Goal: Transaction & Acquisition: Complete application form

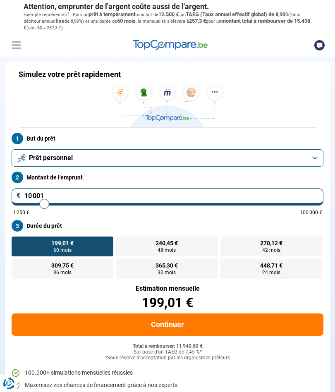
click at [310, 156] on button "Prêt personnel" at bounding box center [168, 157] width 312 height 17
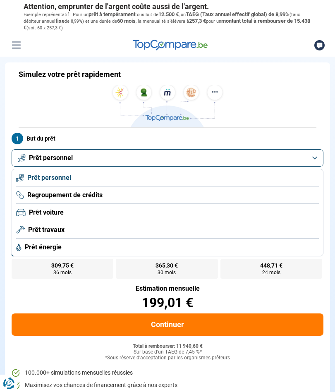
click at [67, 235] on li "Prêt travaux" at bounding box center [167, 229] width 303 height 17
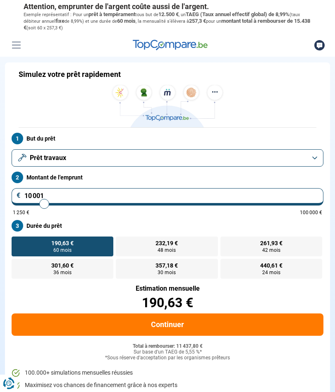
type input "10000"
radio input "true"
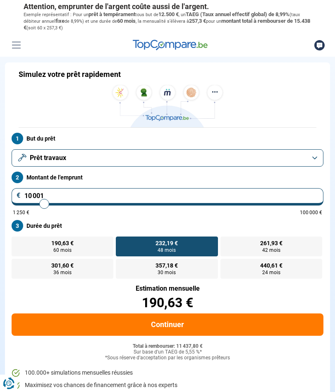
type input "16750"
click at [65, 204] on input "range" at bounding box center [167, 204] width 309 height 2
type input "16 750"
radio input "false"
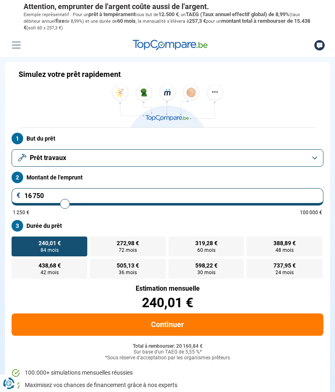
type input "15500"
click at [61, 205] on input "range" at bounding box center [167, 204] width 309 height 2
type input "15 500"
type input "13500"
click at [55, 205] on input "range" at bounding box center [167, 204] width 309 height 2
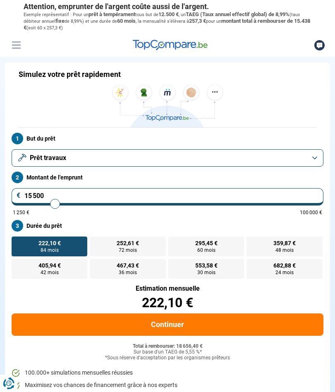
type input "13 500"
radio input "true"
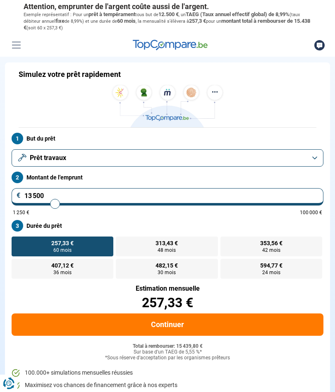
type input "15 250"
type input "15250"
type input "16 250"
type input "16250"
type input "16 750"
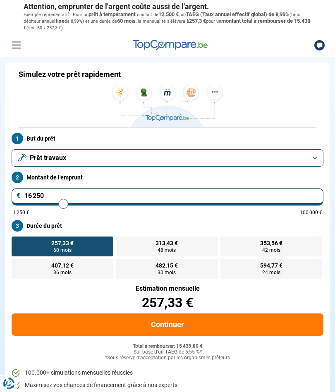
type input "16750"
type input "17 500"
type input "17500"
type input "19 250"
type input "20000"
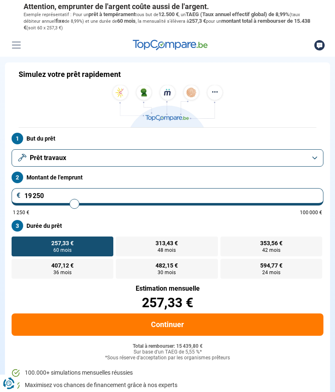
type input "20 000"
radio input "false"
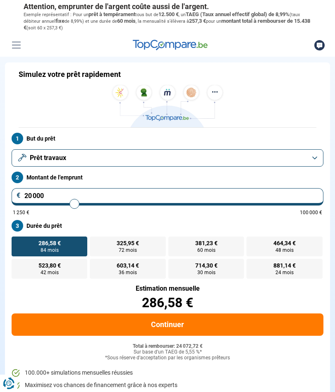
type input "21 000"
type input "21000"
type input "21 250"
type input "21250"
type input "21 750"
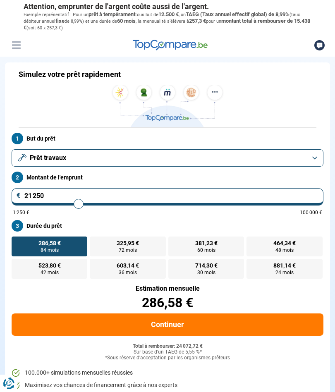
type input "21750"
type input "22 500"
type input "22500"
type input "23 250"
type input "23250"
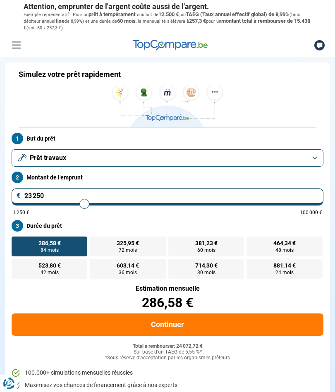
type input "23 750"
type input "23750"
type input "24 500"
type input "24500"
type input "25 000"
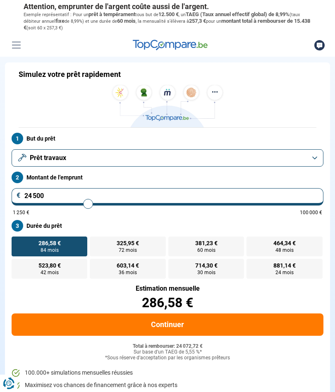
type input "25000"
type input "25 500"
type input "25500"
type input "26 000"
type input "26000"
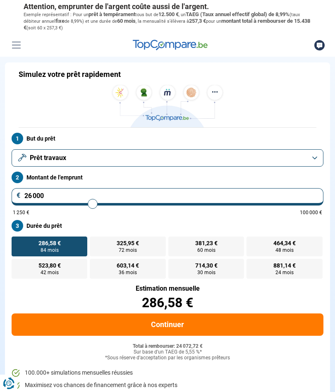
type input "26 750"
type input "26750"
type input "27 250"
type input "27250"
type input "28 000"
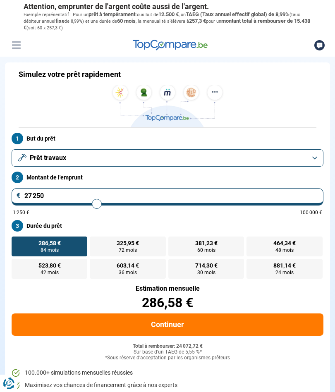
type input "28000"
type input "28 250"
type input "28250"
type input "28 500"
type input "28500"
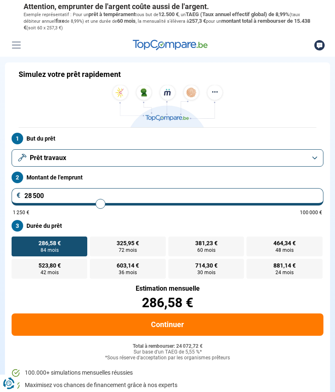
type input "28 750"
type input "28750"
type input "29 000"
type input "29000"
type input "29 250"
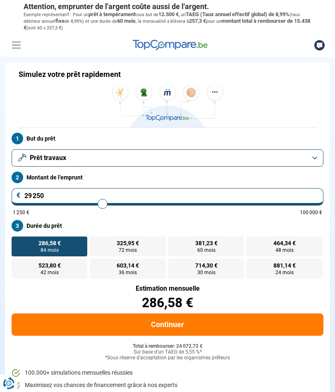
type input "29250"
radio input "false"
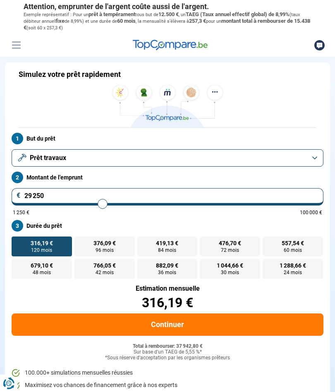
type input "27500"
click at [97, 205] on input "range" at bounding box center [167, 204] width 309 height 2
type input "26 000"
type input "26000"
type input "27 500"
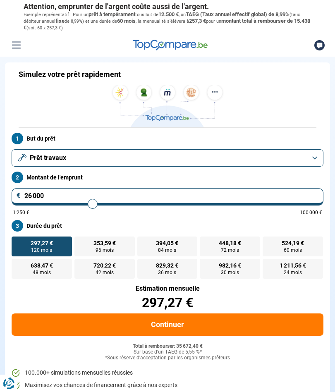
type input "27500"
type input "28 250"
type input "28250"
type input "29 250"
type input "29250"
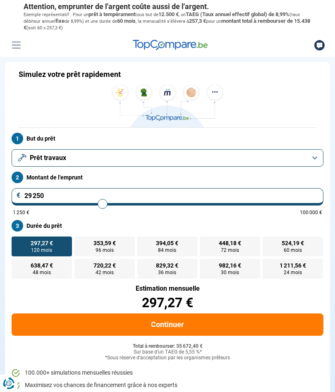
type input "31 500"
type input "31500"
type input "33 500"
type input "34250"
type input "34 250"
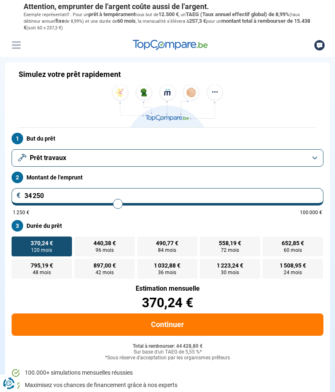
type input "31500"
click at [110, 205] on input "range" at bounding box center [167, 204] width 309 height 2
type input "33 250"
type input "33250"
type input "34 000"
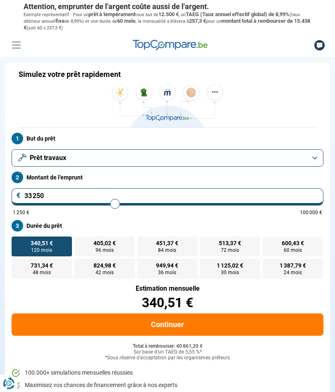
type input "34000"
type input "35 000"
type input "35000"
type input "36 750"
type input "36750"
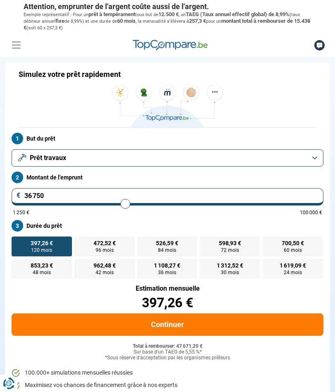
type input "37 750"
type input "37750"
type input "38 250"
type input "38250"
type input "39 000"
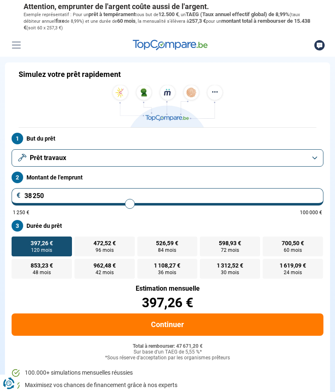
type input "39000"
type input "40 250"
type input "40750"
type input "40 750"
type input "36250"
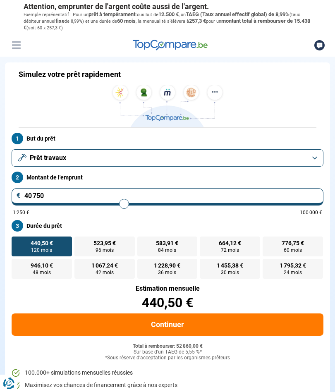
click at [124, 205] on input "range" at bounding box center [167, 204] width 309 height 2
type input "36 250"
type input "38250"
click at [130, 205] on input "range" at bounding box center [167, 204] width 309 height 2
type input "38 250"
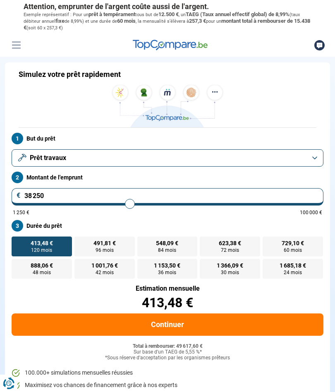
type input "41250"
click at [139, 205] on input "range" at bounding box center [167, 204] width 309 height 2
type input "41 250"
type input "38750"
click at [132, 205] on input "range" at bounding box center [167, 204] width 309 height 2
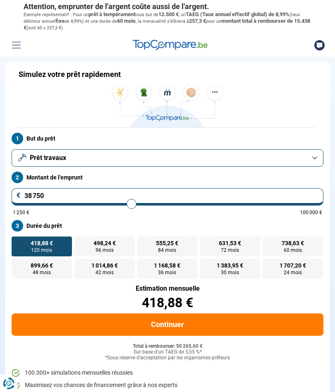
type input "37 750"
type input "37750"
type input "38 500"
type input "38500"
type input "39 500"
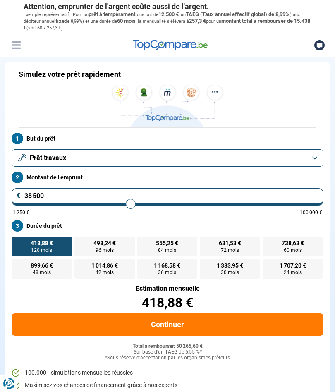
type input "39500"
type input "40 000"
type input "40000"
type input "40 750"
type input "40750"
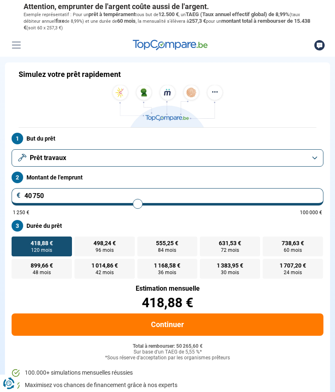
type input "42 000"
type input "42000"
type input "42 750"
type input "42750"
type input "43 250"
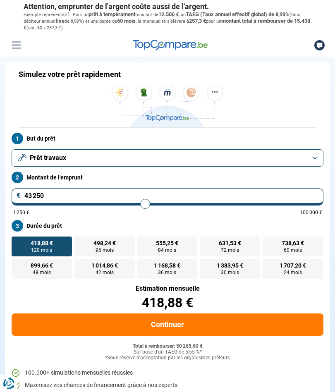
type input "43250"
click at [143, 205] on input "range" at bounding box center [167, 204] width 309 height 2
type input "42 750"
type input "42750"
type input "43 750"
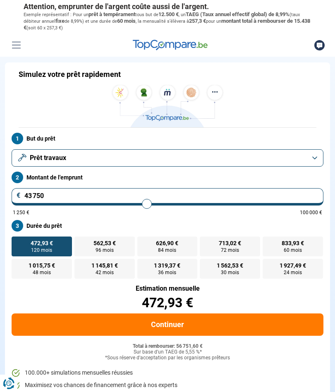
type input "42250"
click at [142, 205] on input "range" at bounding box center [167, 204] width 309 height 2
type input "40 500"
type input "40500"
type input "40 000"
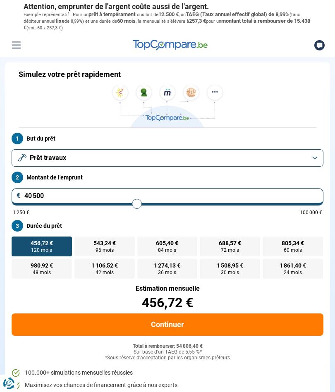
type input "40000"
type input "39 750"
type input "39750"
type input "39 500"
type input "39500"
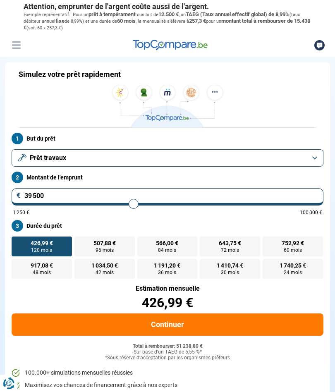
type input "39 250"
type input "39250"
type input "39 500"
type input "39500"
type input "39 750"
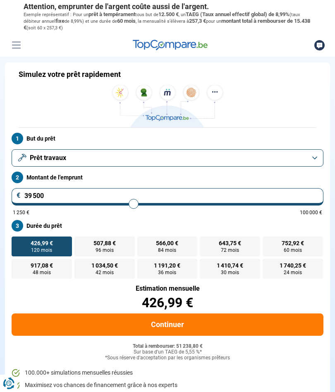
type input "39750"
type input "40 000"
type input "40000"
click at [173, 327] on button "Continuer" at bounding box center [168, 325] width 312 height 22
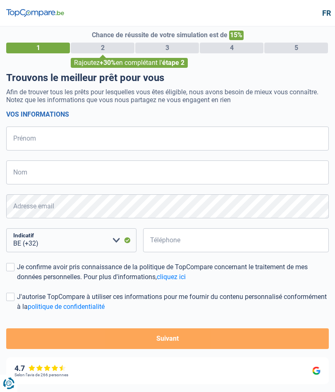
select select "32"
click at [51, 144] on input "Prénom" at bounding box center [167, 139] width 323 height 24
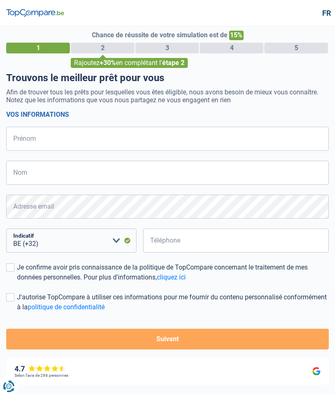
type input "Samain"
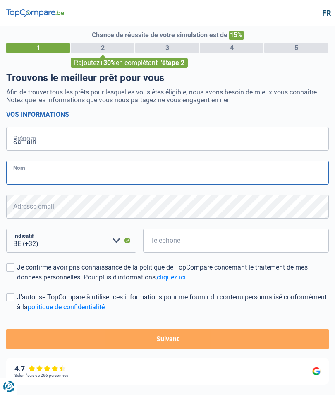
type input "[PERSON_NAME]"
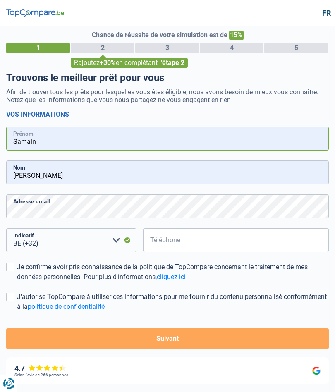
click at [45, 146] on input "Samain" at bounding box center [167, 139] width 323 height 24
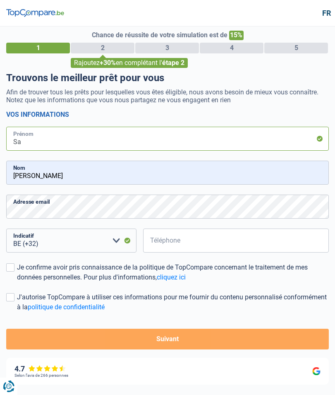
type input "S"
type input "[PERSON_NAME]"
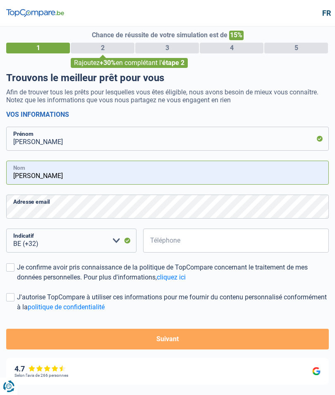
click at [54, 177] on input "[PERSON_NAME]" at bounding box center [167, 173] width 323 height 24
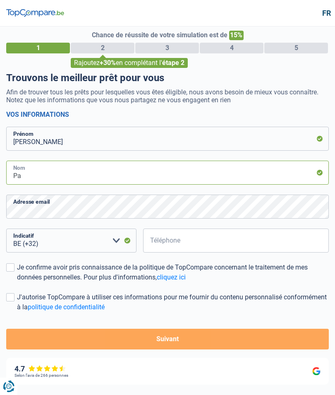
type input "P"
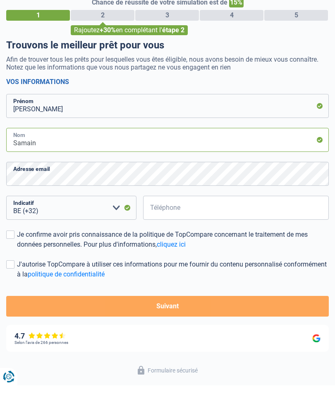
type input "Samain"
click at [52, 228] on select "BE (+32) LU (+352) Veuillez sélectionner une option" at bounding box center [71, 240] width 130 height 24
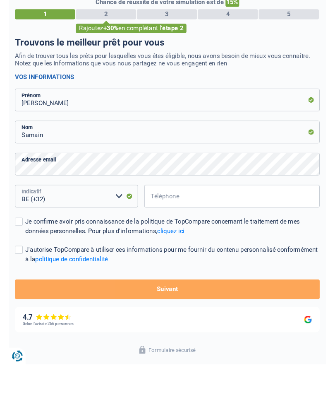
scroll to position [13, 0]
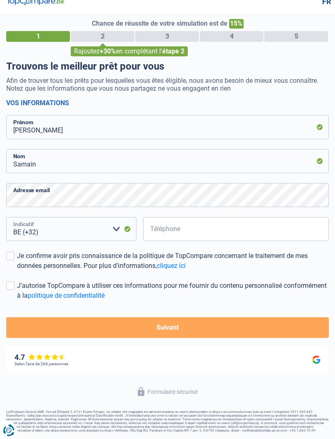
click at [51, 229] on select "BE (+32) LU (+352) Veuillez sélectionner une option" at bounding box center [71, 229] width 130 height 24
click at [45, 234] on select "BE (+32) LU (+352) Veuillez sélectionner une option" at bounding box center [71, 229] width 130 height 24
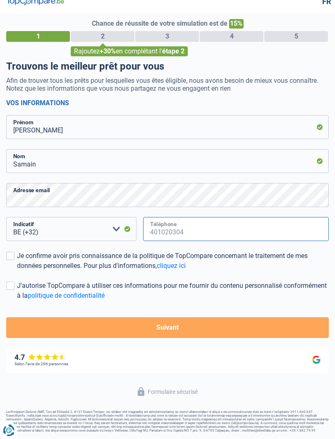
click at [196, 230] on input "Téléphone" at bounding box center [236, 229] width 186 height 24
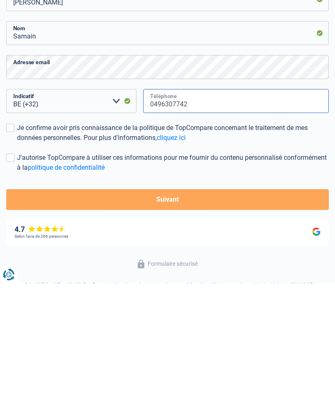
scroll to position [26, 0]
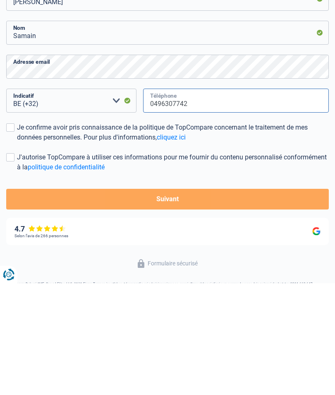
type input "0496307742"
click at [8, 235] on span at bounding box center [10, 239] width 8 height 8
click at [17, 254] on input "Je confirme avoir pris connaissance de la politique de TopCompare concernant le…" at bounding box center [17, 254] width 0 height 0
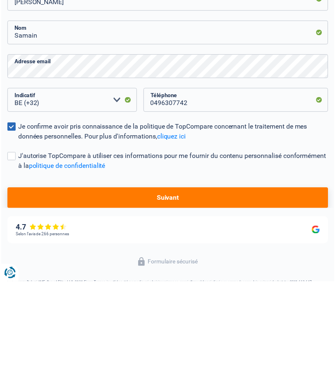
scroll to position [58, 0]
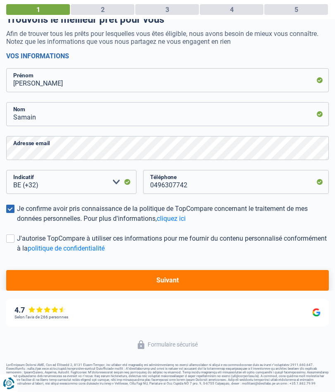
click at [12, 242] on label "J'autorise TopCompare à utiliser ces informations pour me fournir du contenu pe…" at bounding box center [167, 244] width 323 height 20
click at [17, 254] on input "J'autorise TopCompare à utiliser ces informations pour me fournir du contenu pe…" at bounding box center [17, 254] width 0 height 0
click at [195, 280] on button "Suivant" at bounding box center [167, 280] width 323 height 21
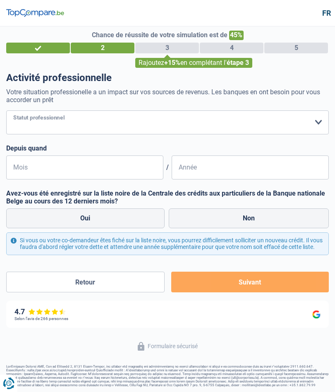
click at [312, 122] on select "Ouvrier Employé privé Employé public Invalide Indépendant Pensionné Chômeur Mut…" at bounding box center [167, 122] width 323 height 24
select select "retired"
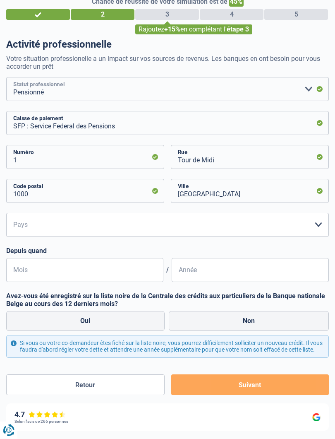
scroll to position [33, 0]
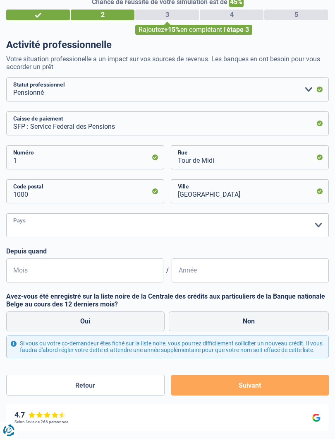
click at [315, 224] on select "Belgique Luxembourg Veuillez sélectionner une option" at bounding box center [167, 225] width 323 height 24
select select "BE"
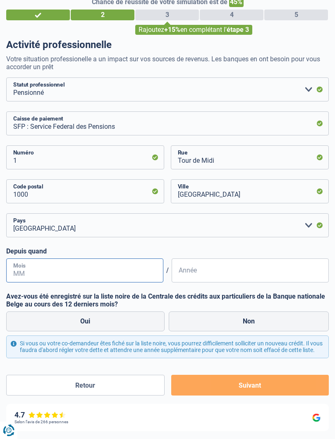
click at [53, 273] on input "Mois" at bounding box center [84, 270] width 157 height 24
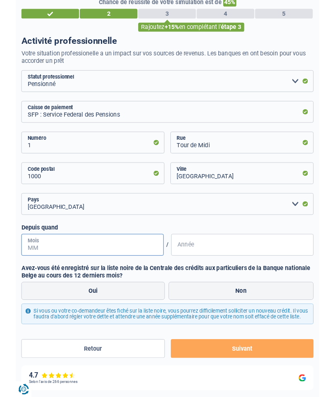
scroll to position [33, 0]
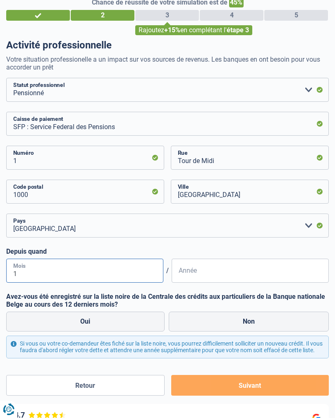
type input "11"
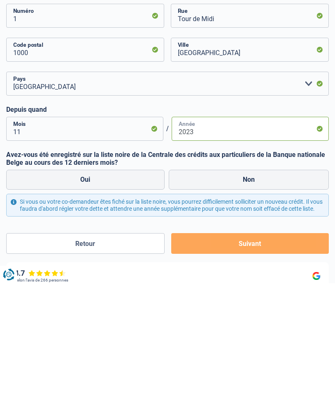
scroll to position [62, 0]
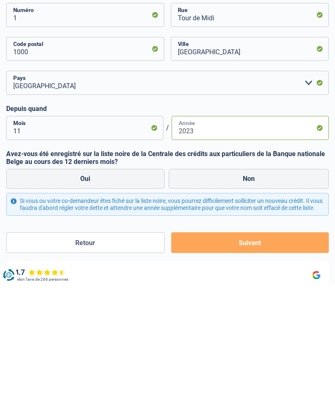
type input "2023"
click at [249, 280] on label "Non" at bounding box center [249, 290] width 161 height 20
click at [249, 280] on input "Non" at bounding box center [249, 290] width 161 height 20
radio input "true"
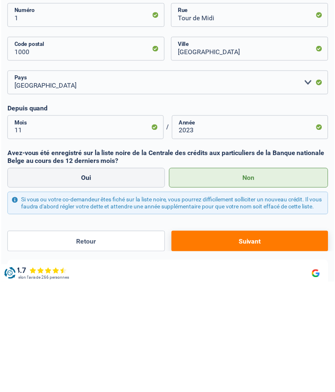
scroll to position [143, 0]
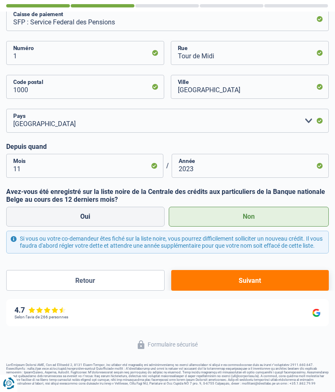
click at [253, 280] on button "Suivant" at bounding box center [250, 280] width 158 height 21
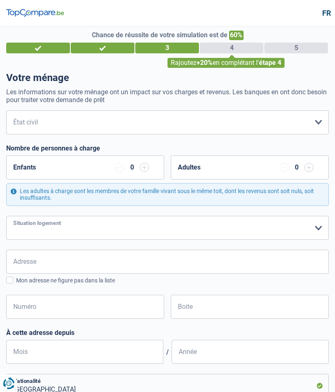
click at [314, 233] on select "Locataire Propriétaire avec prêt hypothécaire Propriétaire sans prêt hypothécai…" at bounding box center [167, 228] width 323 height 24
click at [297, 233] on select "Locataire Propriétaire avec prêt hypothécaire Propriétaire sans prêt hypothécai…" at bounding box center [167, 228] width 323 height 24
select select "rents"
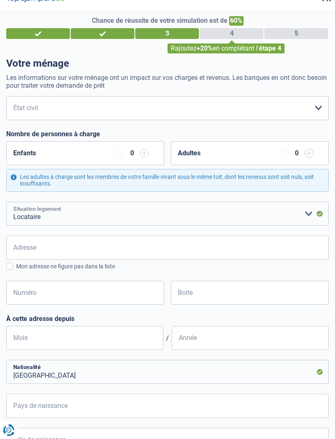
scroll to position [14, 0]
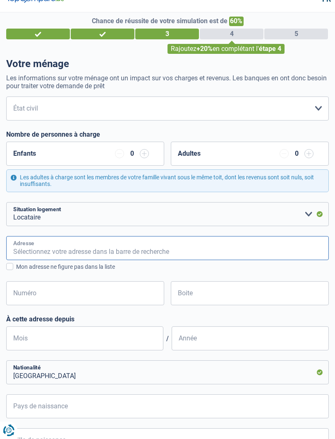
click at [81, 256] on input "Adresse" at bounding box center [167, 248] width 323 height 24
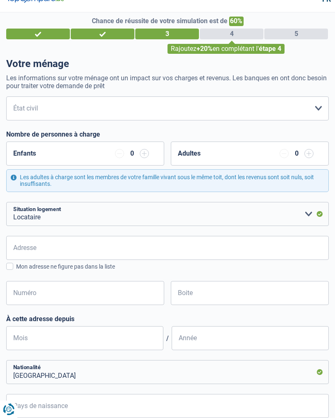
type input "[STREET_ADDRESS]"
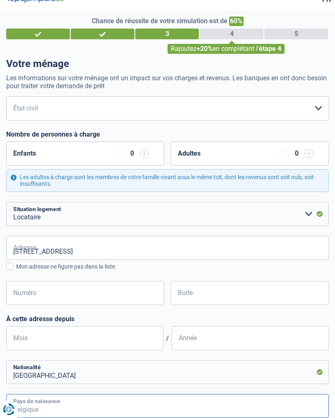
type input "[GEOGRAPHIC_DATA]"
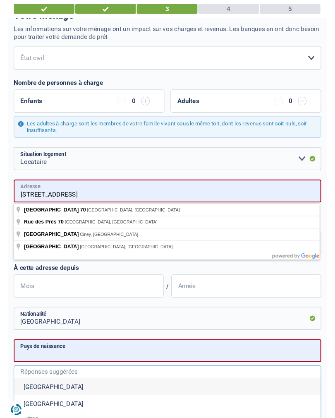
scroll to position [59, 0]
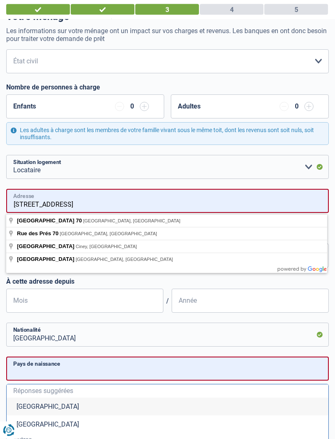
click at [128, 204] on input "[STREET_ADDRESS]" at bounding box center [167, 201] width 323 height 24
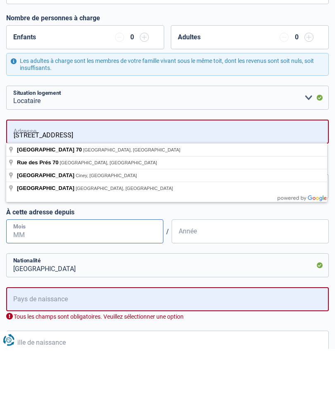
click at [47, 289] on input "Mois" at bounding box center [84, 301] width 157 height 24
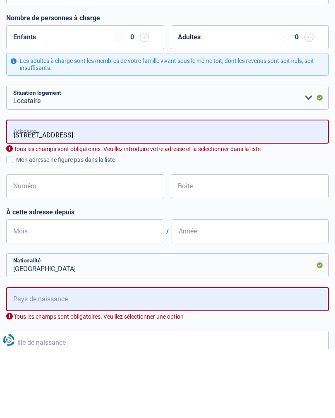
click at [10, 225] on label "Mon adresse ne figure pas dans la liste" at bounding box center [167, 229] width 323 height 9
click at [16, 234] on input "Mon adresse ne figure pas dans la liste" at bounding box center [16, 234] width 0 height 0
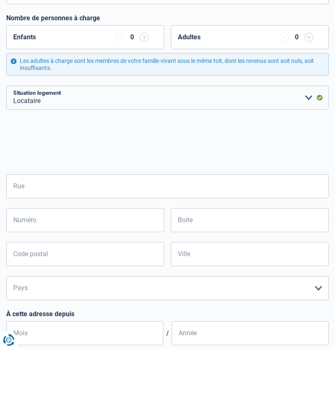
scroll to position [128, 0]
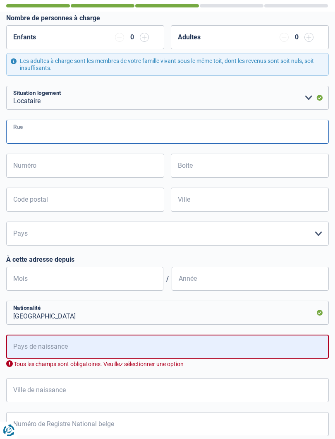
click at [49, 134] on input "Rue" at bounding box center [167, 132] width 323 height 24
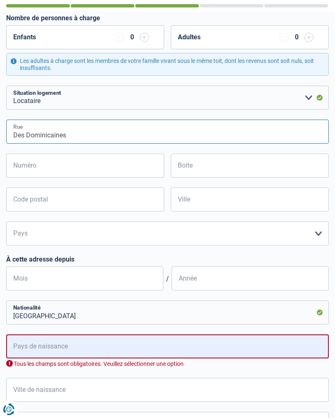
type input "Des Dominicaines"
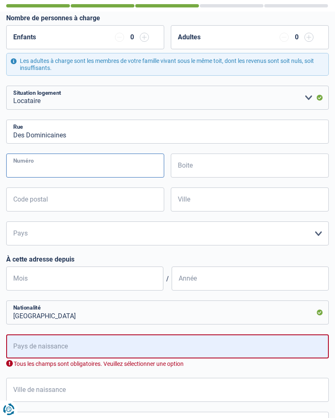
click at [57, 166] on input "Numéro" at bounding box center [85, 165] width 158 height 24
type input "70"
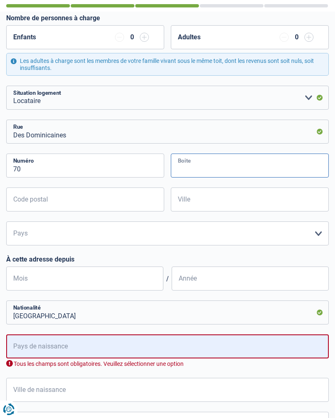
click at [206, 164] on input "Boite" at bounding box center [250, 165] width 158 height 24
type input "1"
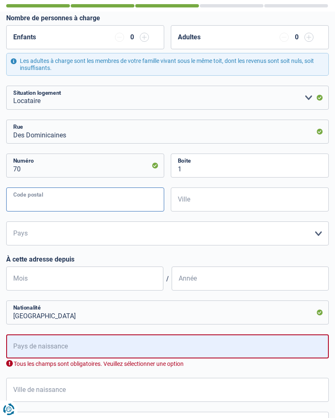
click at [81, 201] on input "Code postal" at bounding box center [85, 199] width 158 height 24
type input "5002"
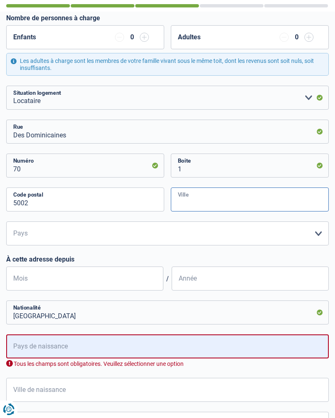
click at [209, 200] on input "Ville" at bounding box center [250, 199] width 158 height 24
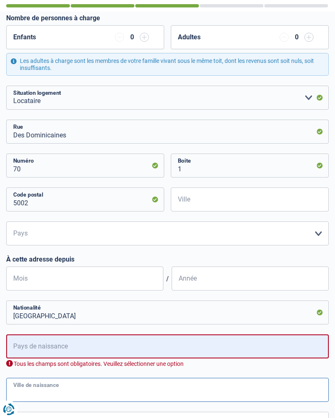
type input "Saint-Servais"
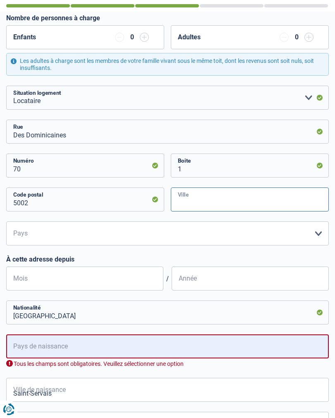
type input "Saint-Servais"
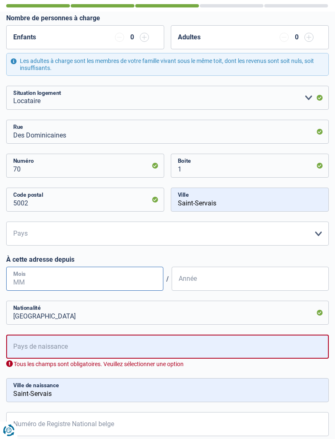
click at [56, 286] on input "Mois" at bounding box center [84, 278] width 157 height 24
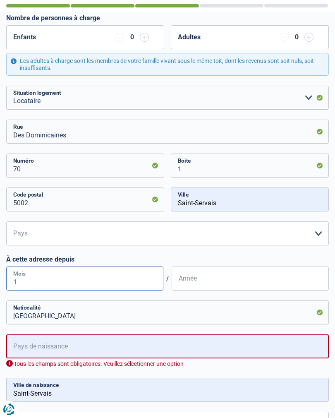
type input "11"
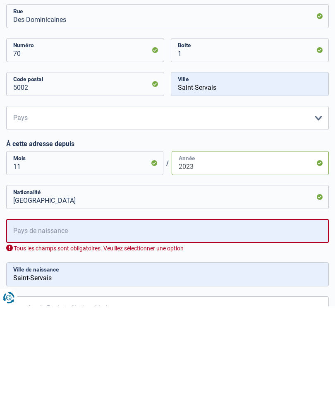
scroll to position [137, 0]
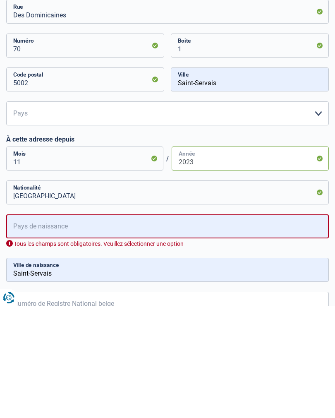
type input "2023"
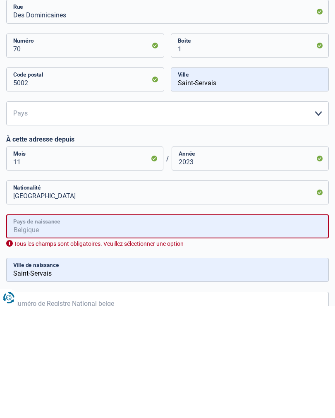
click at [80, 326] on input "Pays de naissance" at bounding box center [167, 338] width 323 height 24
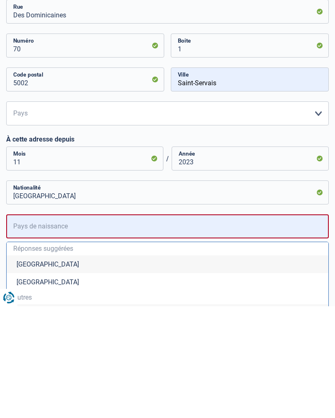
click at [42, 367] on li "[GEOGRAPHIC_DATA]" at bounding box center [168, 376] width 322 height 18
type input "[GEOGRAPHIC_DATA]"
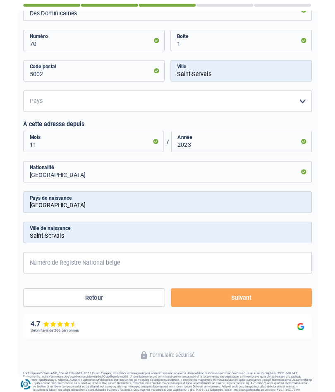
scroll to position [302, 0]
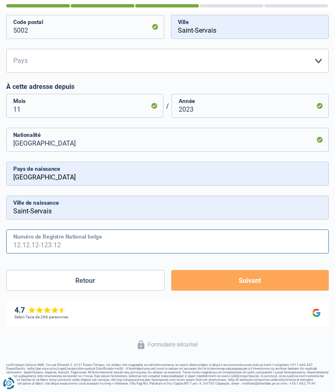
click at [126, 247] on input "Numéro de Registre National belge" at bounding box center [167, 242] width 323 height 24
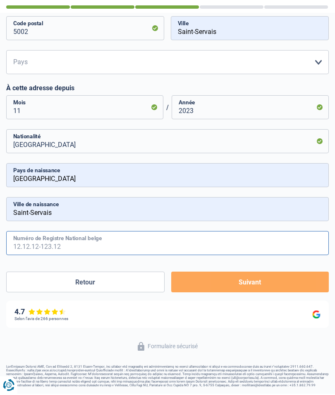
scroll to position [300, 0]
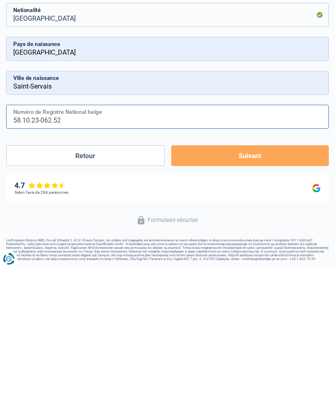
type input "58.10.23-062.52"
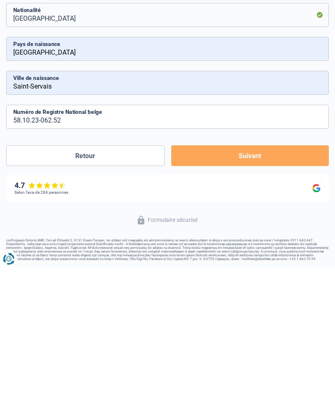
click at [256, 273] on button "Suivant" at bounding box center [250, 283] width 158 height 21
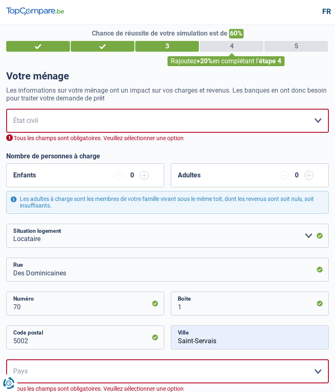
scroll to position [0, 0]
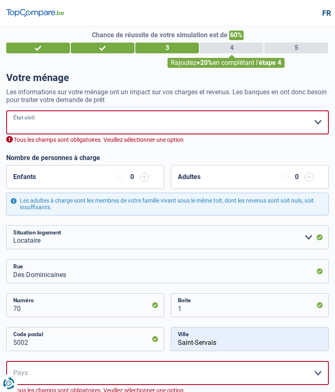
click at [312, 122] on select "[PERSON_NAME](e) Cohabitant(e) légal(e) Divorcé(e) Veuf(ve) Séparé (de fait) Ve…" at bounding box center [167, 122] width 323 height 24
select select "single"
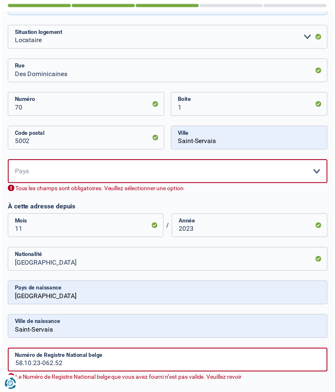
scroll to position [191, 0]
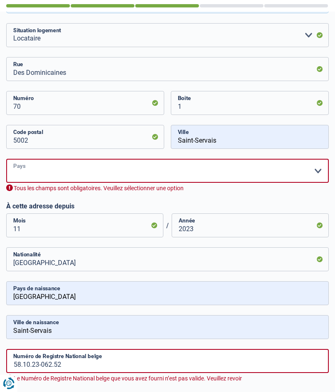
click at [312, 175] on select "Belgique Luxembourg Veuillez sélectionner une option" at bounding box center [167, 171] width 323 height 24
select select "BE"
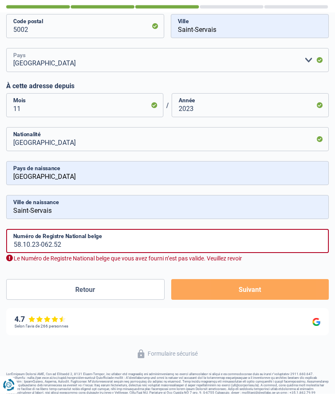
scroll to position [302, 0]
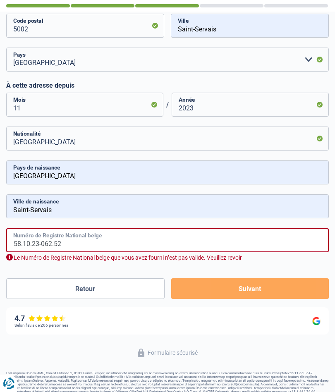
click at [104, 247] on input "58.10.23-062.52" at bounding box center [167, 240] width 323 height 24
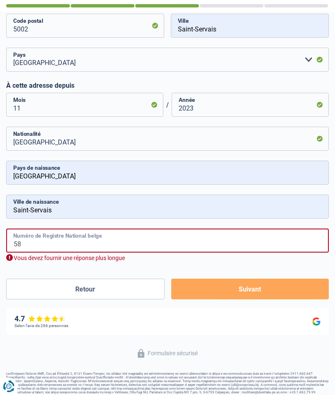
type input "5"
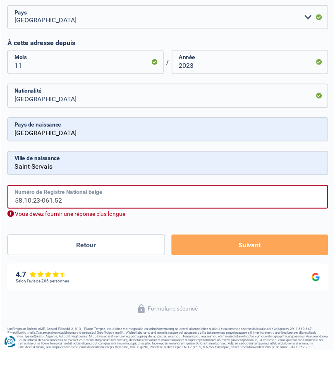
scroll to position [300, 0]
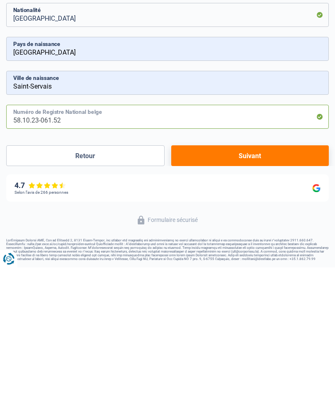
type input "58.10.23-061.52"
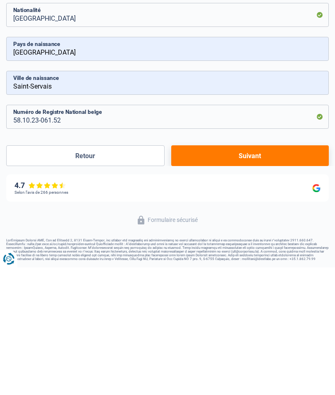
click at [254, 273] on button "Suivant" at bounding box center [250, 283] width 158 height 21
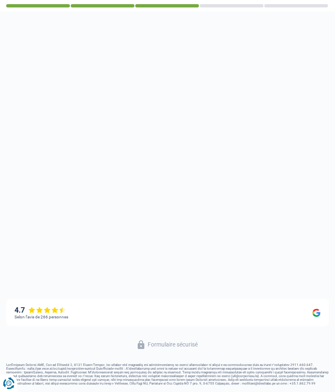
select select "pension"
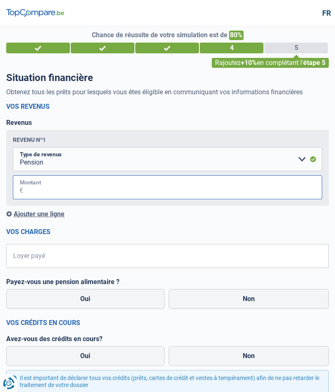
click at [91, 199] on input "Montant" at bounding box center [172, 187] width 299 height 24
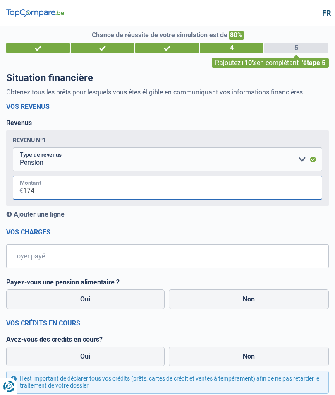
type input "1.746"
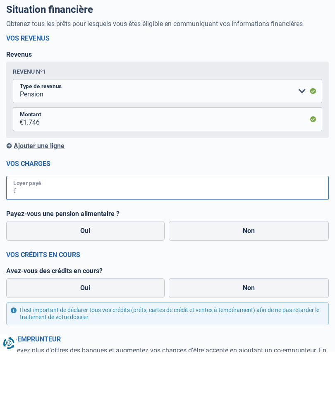
click at [62, 242] on input "Loyer payé" at bounding box center [173, 254] width 312 height 24
type input "5"
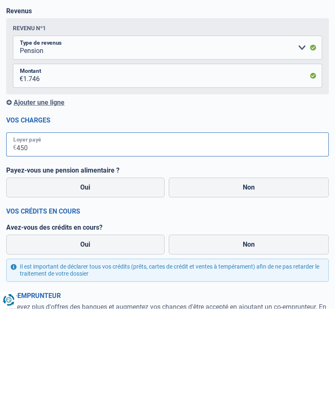
scroll to position [7, 0]
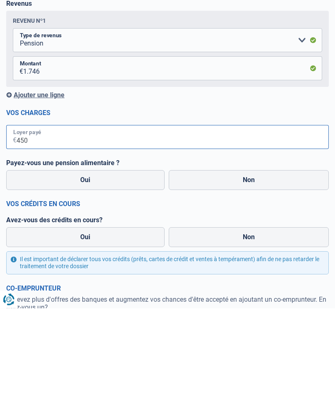
type input "450"
click at [247, 280] on label "Non" at bounding box center [249, 290] width 161 height 20
click at [247, 280] on input "Non" at bounding box center [249, 290] width 161 height 20
radio input "true"
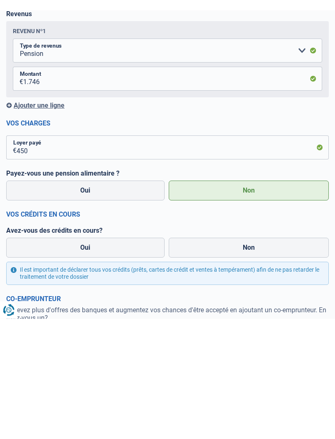
scroll to position [117, 0]
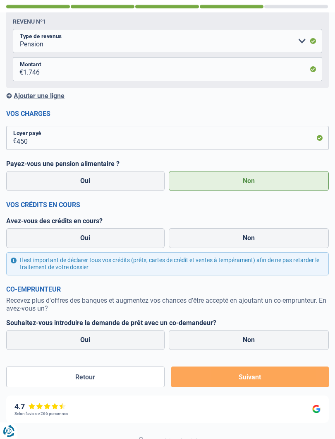
click at [119, 246] on label "Oui" at bounding box center [85, 237] width 158 height 20
click at [119, 246] on input "Oui" at bounding box center [85, 237] width 158 height 20
radio input "true"
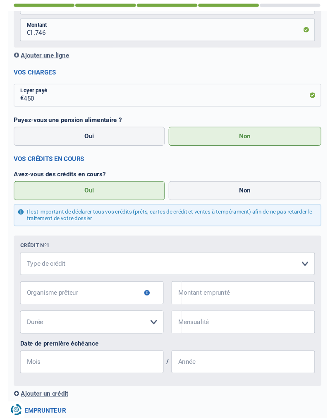
scroll to position [204, 0]
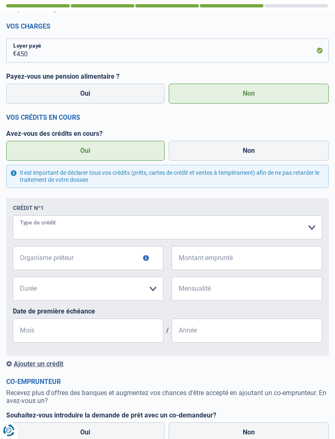
click at [309, 230] on select "Carte ou ouverture de crédit Prêt hypothécaire Vente à tempérament Prêt à tempé…" at bounding box center [167, 227] width 309 height 24
select select "renovationLoan"
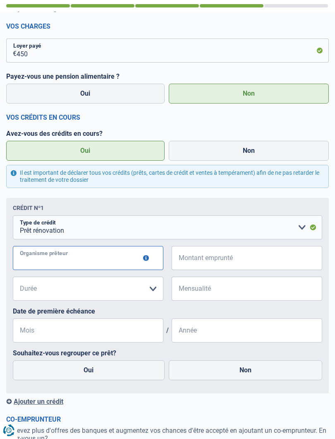
click at [87, 261] on input "Organisme prêteur" at bounding box center [88, 258] width 151 height 24
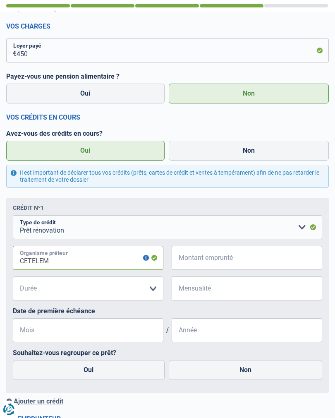
type input "CETELEM"
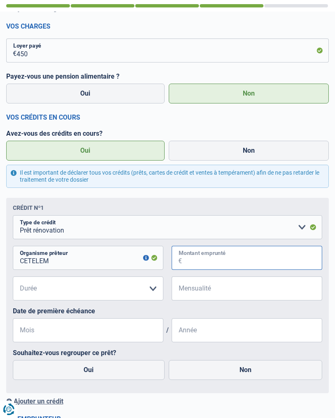
click at [230, 262] on input "Montant emprunté" at bounding box center [252, 258] width 140 height 24
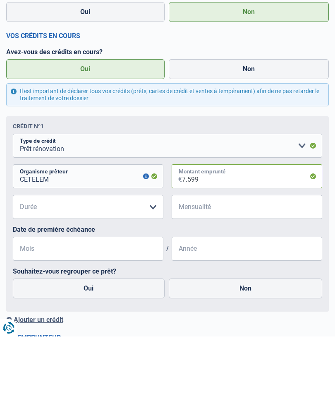
type input "7.599"
click at [148, 276] on select "12 mois 18 mois 24 mois 30 mois 36 mois 42 mois 48 mois Veuillez sélectionner u…" at bounding box center [88, 288] width 151 height 24
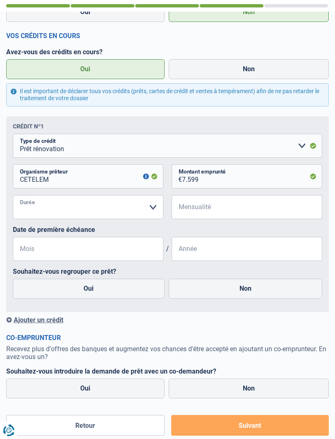
select select "48"
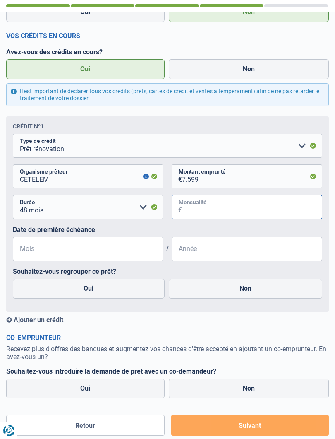
click at [218, 213] on input "Mensualité" at bounding box center [252, 207] width 140 height 24
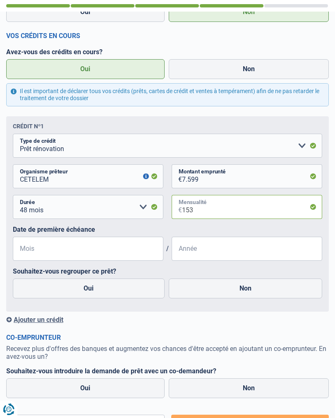
type input "1.533"
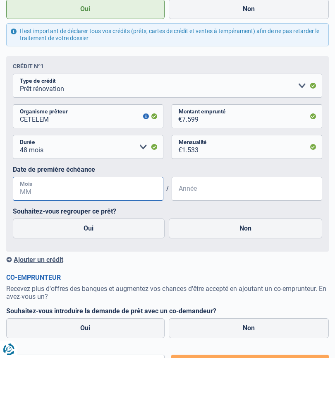
click at [91, 237] on input "Mois" at bounding box center [88, 249] width 151 height 24
type input "2"
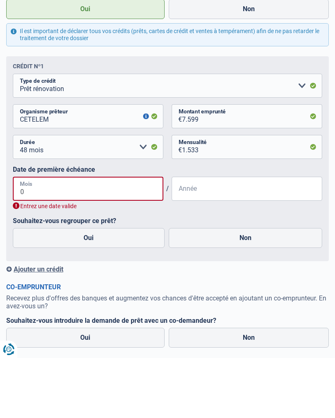
type input "06"
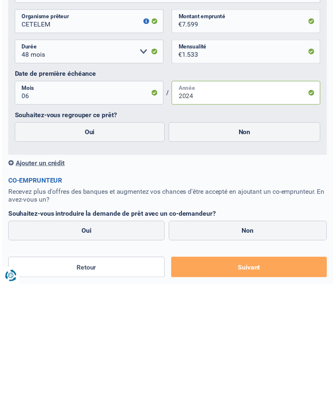
scroll to position [331, 0]
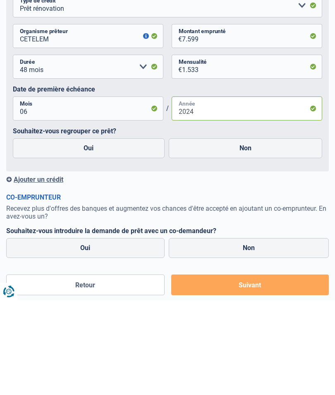
type input "2024"
click at [250, 233] on label "Non" at bounding box center [246, 243] width 154 height 20
click at [250, 233] on input "Non" at bounding box center [246, 243] width 154 height 20
radio input "true"
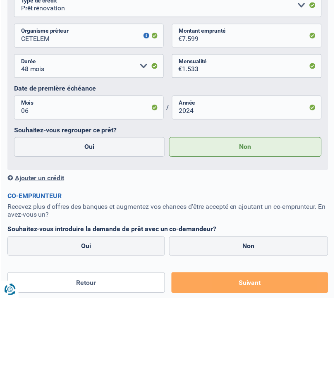
scroll to position [425, 0]
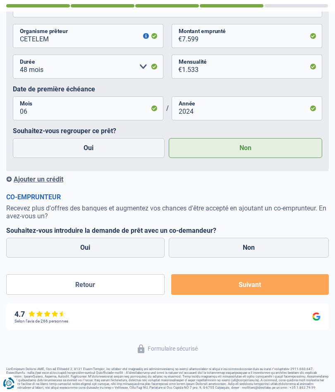
click at [260, 254] on label "Non" at bounding box center [249, 248] width 161 height 20
click at [260, 254] on input "Non" at bounding box center [249, 248] width 161 height 20
radio input "true"
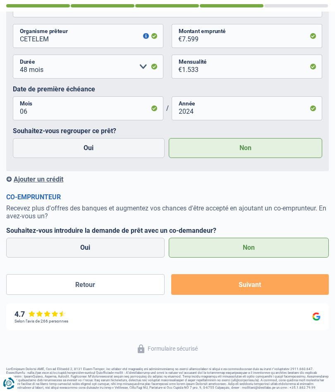
click at [244, 292] on button "Suivant" at bounding box center [250, 284] width 158 height 21
click at [255, 289] on button "Suivant" at bounding box center [250, 284] width 158 height 21
click at [255, 285] on button "Suivant" at bounding box center [250, 284] width 158 height 21
click at [252, 284] on button "Suivant" at bounding box center [250, 284] width 158 height 21
click at [251, 288] on button "Suivant" at bounding box center [250, 284] width 158 height 21
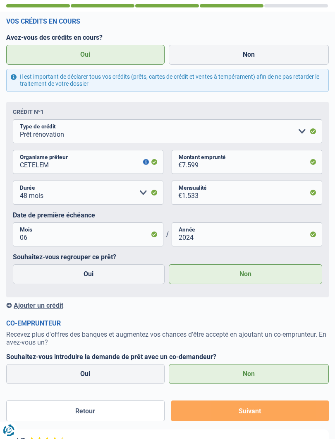
scroll to position [350, 0]
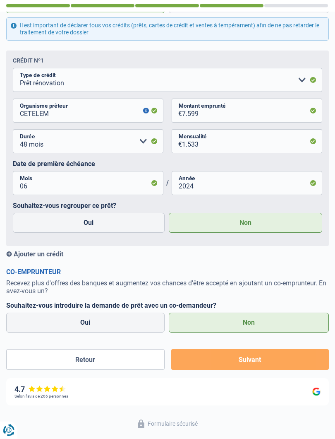
click at [252, 362] on button "Suivant" at bounding box center [250, 359] width 158 height 21
click at [250, 363] on button "Suivant" at bounding box center [250, 359] width 158 height 21
click at [253, 360] on button "Suivant" at bounding box center [250, 359] width 158 height 21
click at [259, 362] on button "Suivant" at bounding box center [250, 359] width 158 height 21
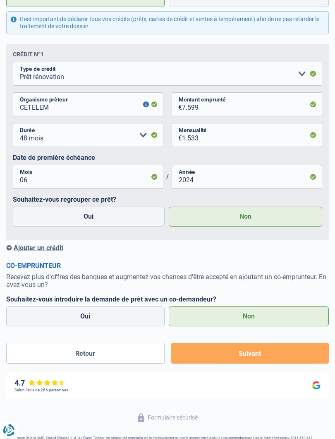
scroll to position [394, 0]
click at [259, 352] on button "Suivant" at bounding box center [250, 353] width 158 height 21
click at [255, 351] on button "Suivant" at bounding box center [250, 353] width 158 height 21
click at [252, 356] on button "Suivant" at bounding box center [250, 353] width 158 height 21
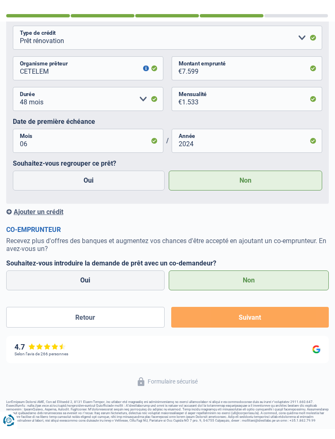
scroll to position [385, 0]
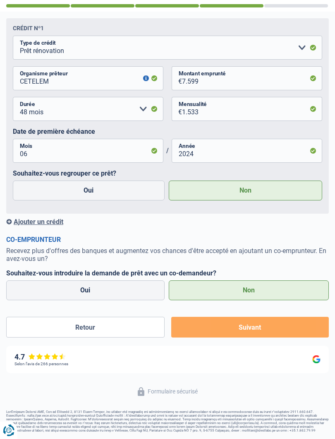
click at [208, 328] on button "Suivant" at bounding box center [250, 326] width 158 height 21
click at [211, 325] on button "Suivant" at bounding box center [250, 326] width 158 height 21
click at [213, 330] on button "Suivant" at bounding box center [250, 326] width 158 height 21
click at [215, 328] on button "Suivant" at bounding box center [250, 326] width 158 height 21
click at [213, 328] on button "Suivant" at bounding box center [250, 326] width 158 height 21
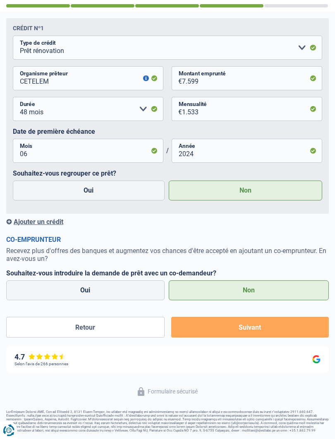
scroll to position [383, 0]
click at [213, 331] on button "Suivant" at bounding box center [250, 327] width 158 height 21
click at [218, 335] on button "Suivant" at bounding box center [250, 327] width 158 height 21
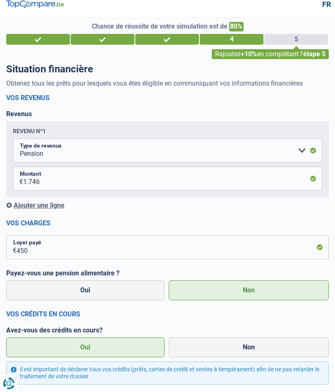
scroll to position [0, 0]
